Goal: Information Seeking & Learning: Learn about a topic

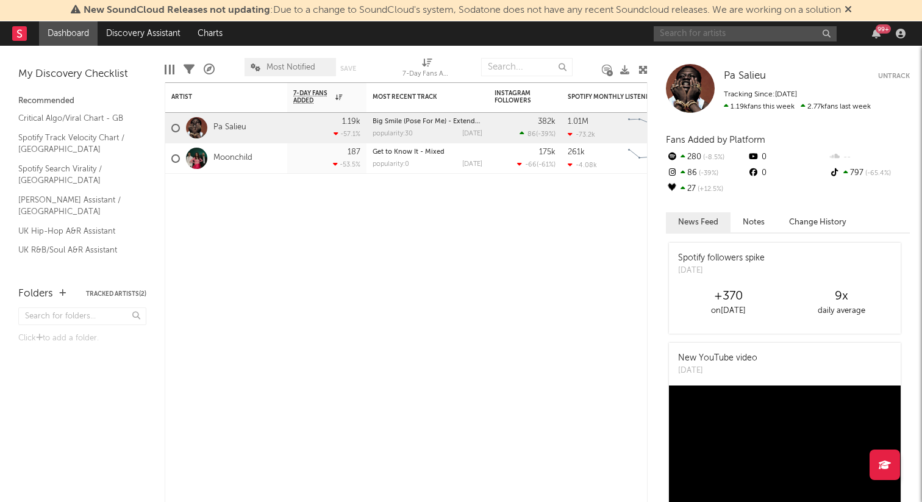
click at [739, 37] on input "text" at bounding box center [745, 33] width 183 height 15
click at [742, 35] on input "saweetie" at bounding box center [745, 33] width 183 height 15
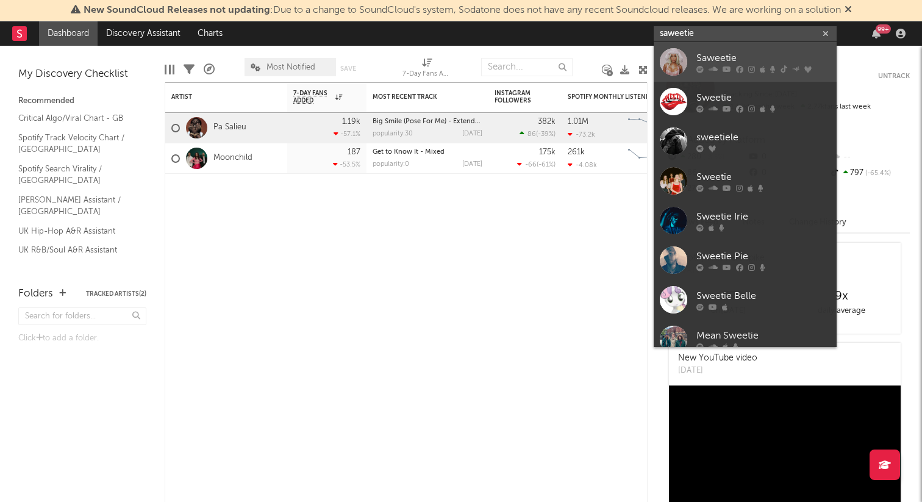
type input "saweetie"
click at [740, 57] on div "Saweetie" at bounding box center [763, 58] width 134 height 15
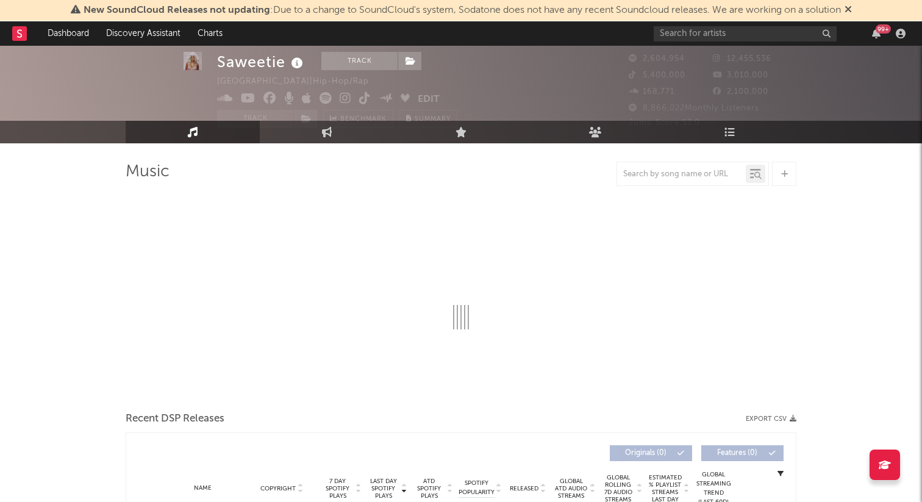
scroll to position [26, 0]
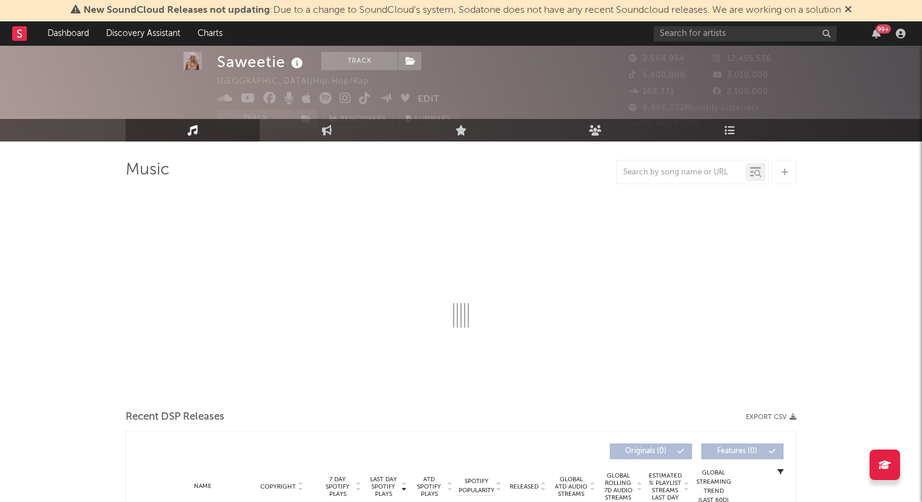
select select "6m"
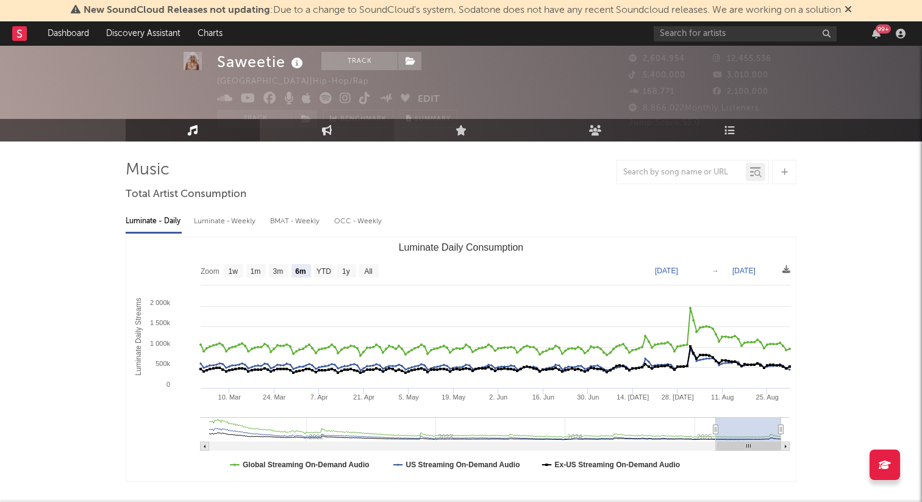
click at [361, 132] on link "Engagement" at bounding box center [327, 130] width 134 height 23
select select "1w"
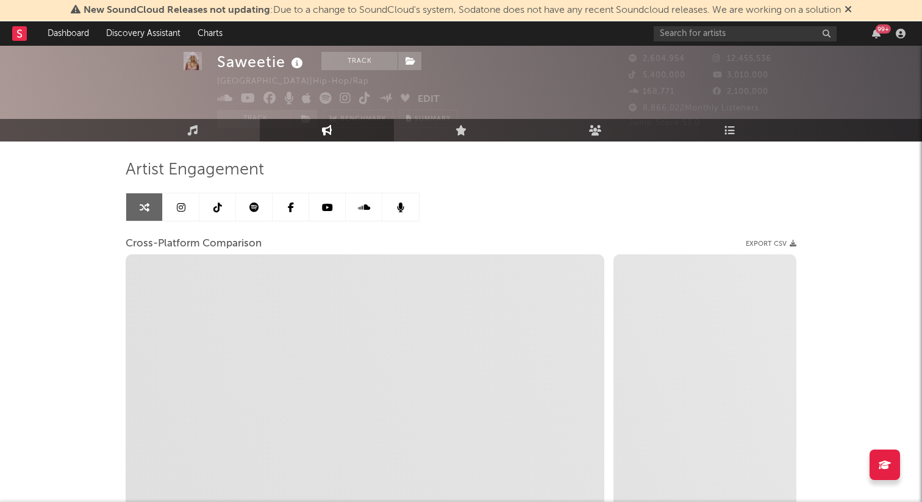
click at [215, 212] on icon at bounding box center [217, 207] width 9 height 10
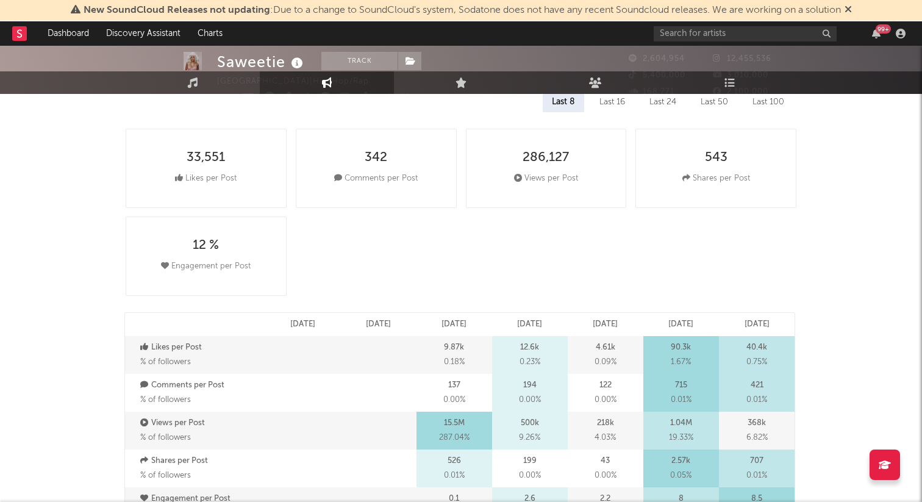
select select "6m"
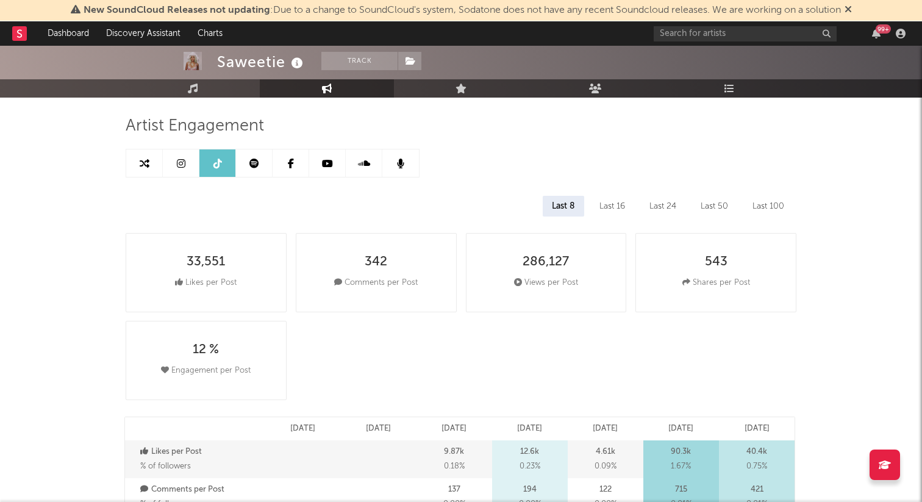
scroll to position [54, 0]
